Goal: Find specific page/section: Find specific page/section

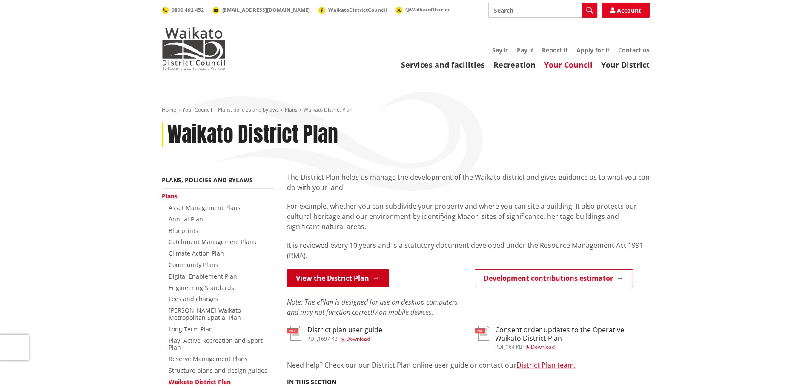
click at [325, 281] on link "View the District Plan" at bounding box center [338, 278] width 102 height 18
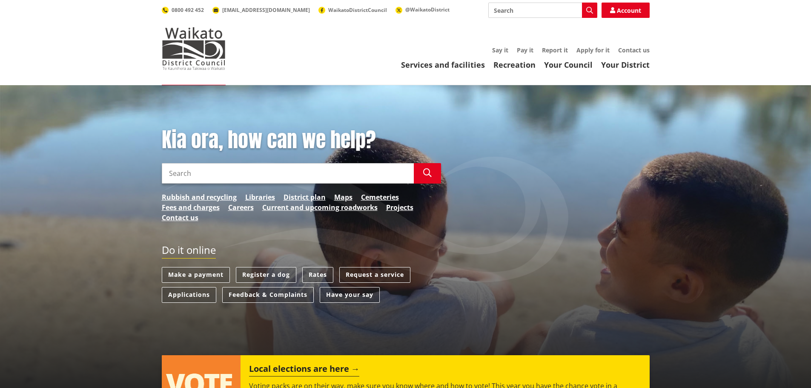
click at [511, 12] on input "Search" at bounding box center [543, 10] width 109 height 15
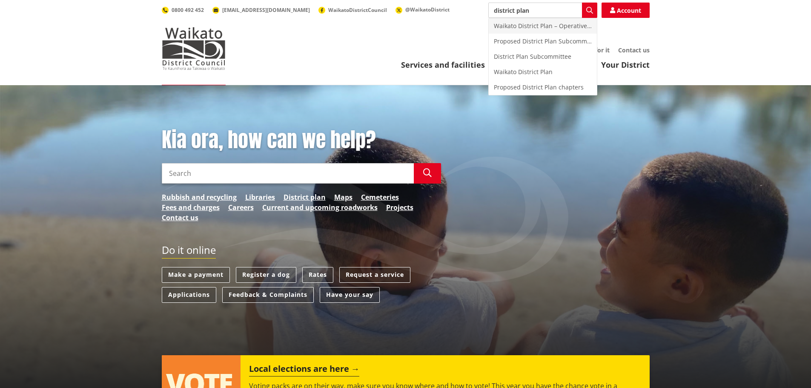
type input "district plan"
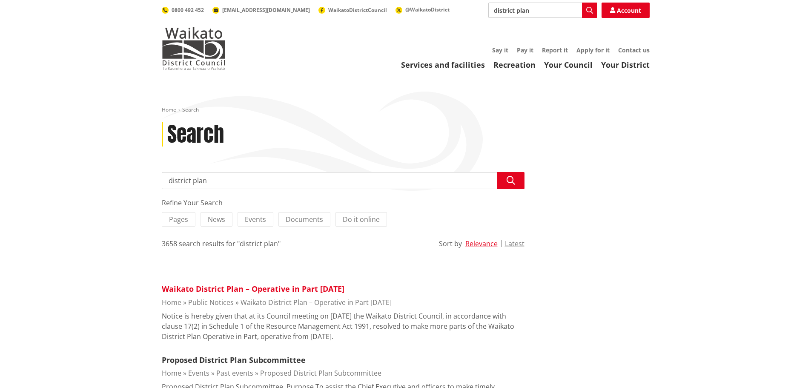
click at [320, 288] on link "Waikato District Plan – Operative in Part [DATE]" at bounding box center [253, 289] width 183 height 10
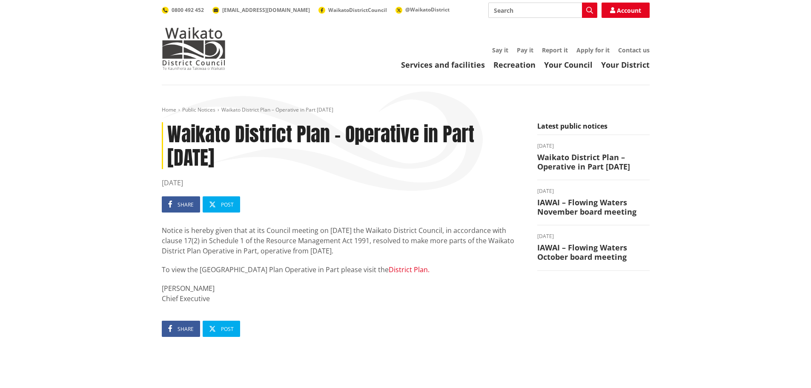
click at [393, 269] on link "District Plan." at bounding box center [409, 269] width 41 height 9
